Goal: Submit feedback/report problem

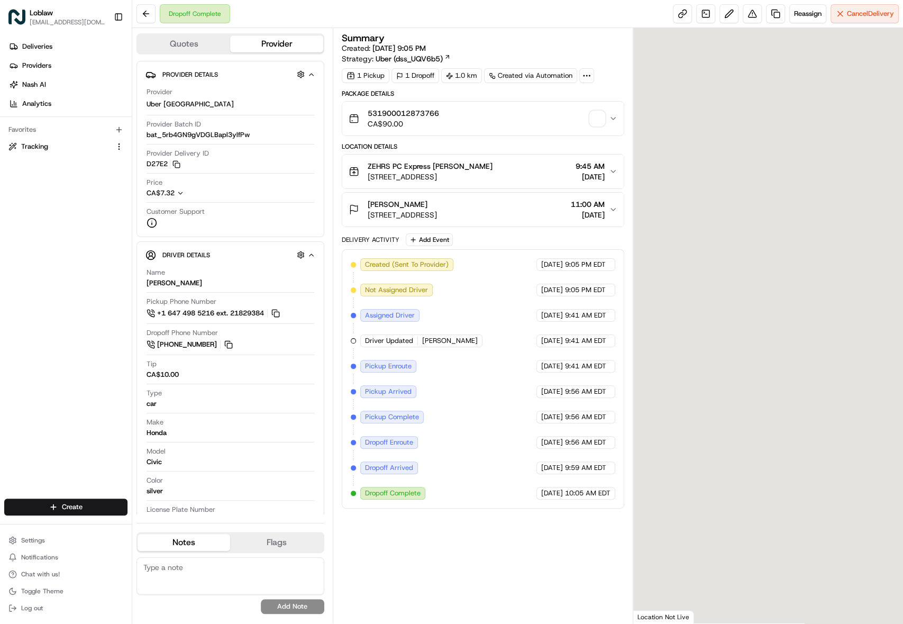
click at [868, 332] on div at bounding box center [768, 325] width 270 height 595
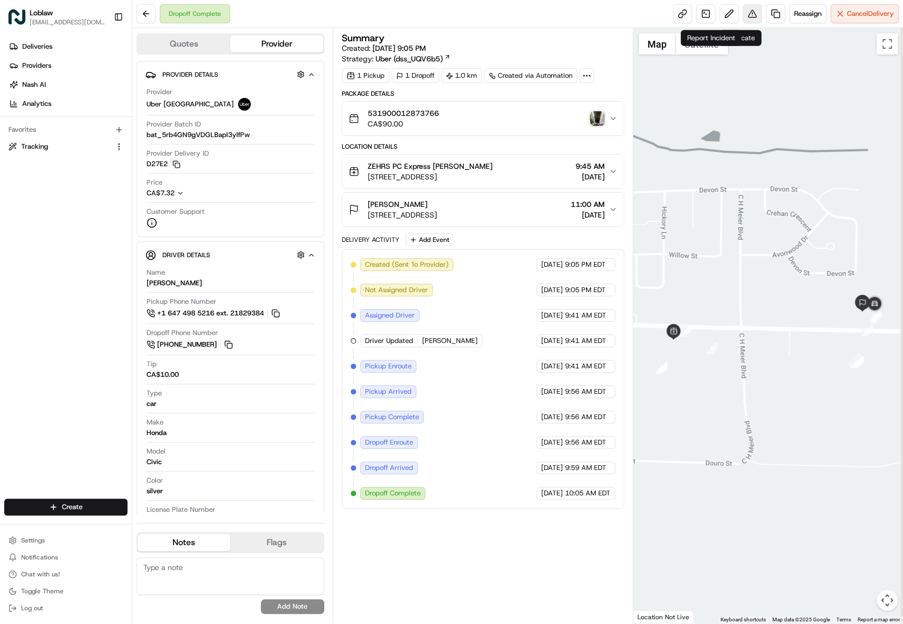
click at [743, 18] on button at bounding box center [752, 13] width 19 height 19
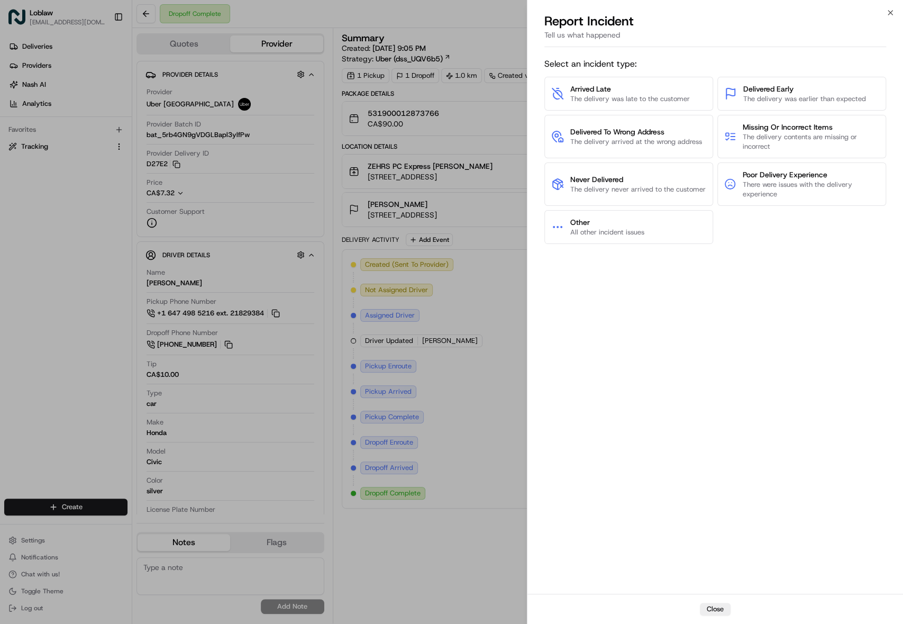
click at [866, 244] on div "Arrived Late The delivery was late to the customer Delivered Early The delivery…" at bounding box center [715, 160] width 342 height 167
click at [778, 180] on span "Poor Delivery Experience" at bounding box center [810, 174] width 137 height 11
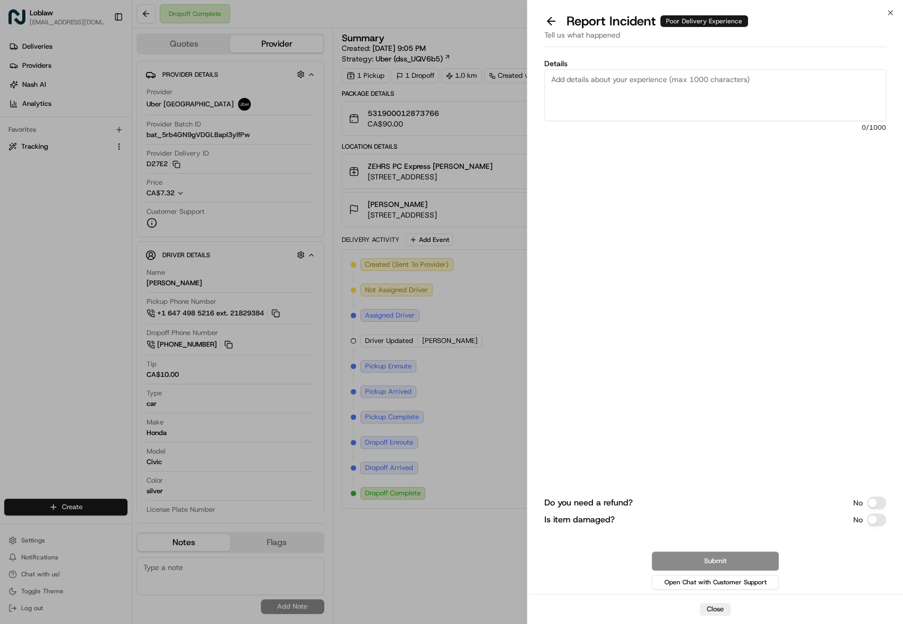
click at [624, 121] on textarea "Details" at bounding box center [715, 95] width 342 height 52
paste textarea "I'm not sure whether it was Uber or Door dash were —arrived to pick up the groc…"
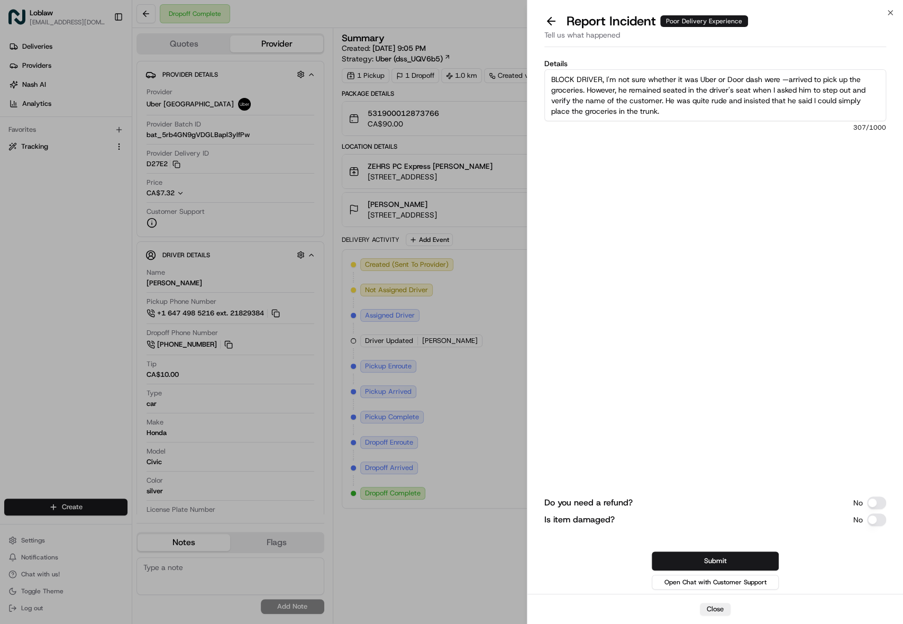
scroll to position [7, 0]
type textarea "BLOCK DRIVER, I'm not sure whether it was Uber or Door dash were —arrived to pi…"
click at [750, 551] on button "Submit" at bounding box center [715, 560] width 127 height 19
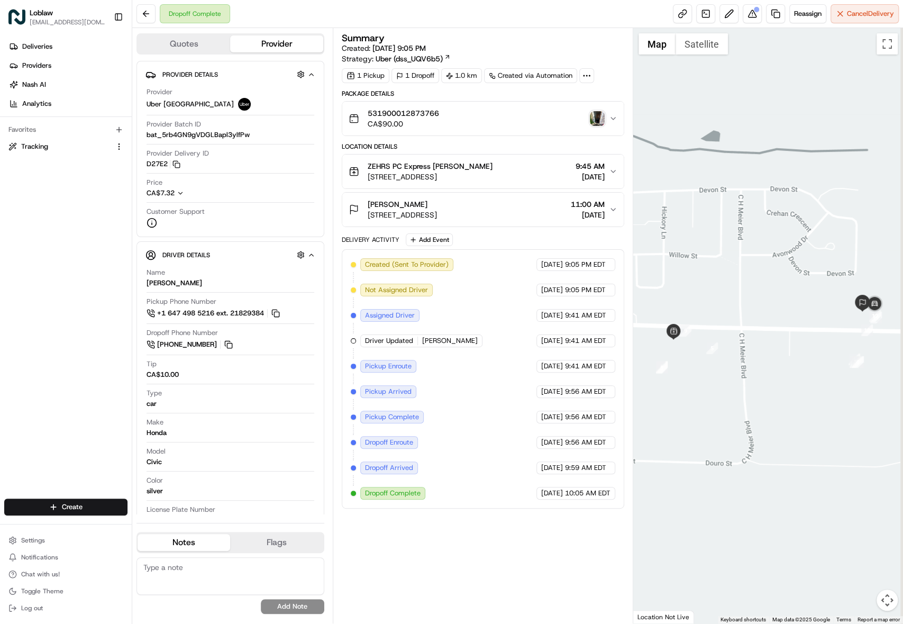
click at [858, 169] on div at bounding box center [768, 325] width 270 height 595
